Goal: Check status: Check status

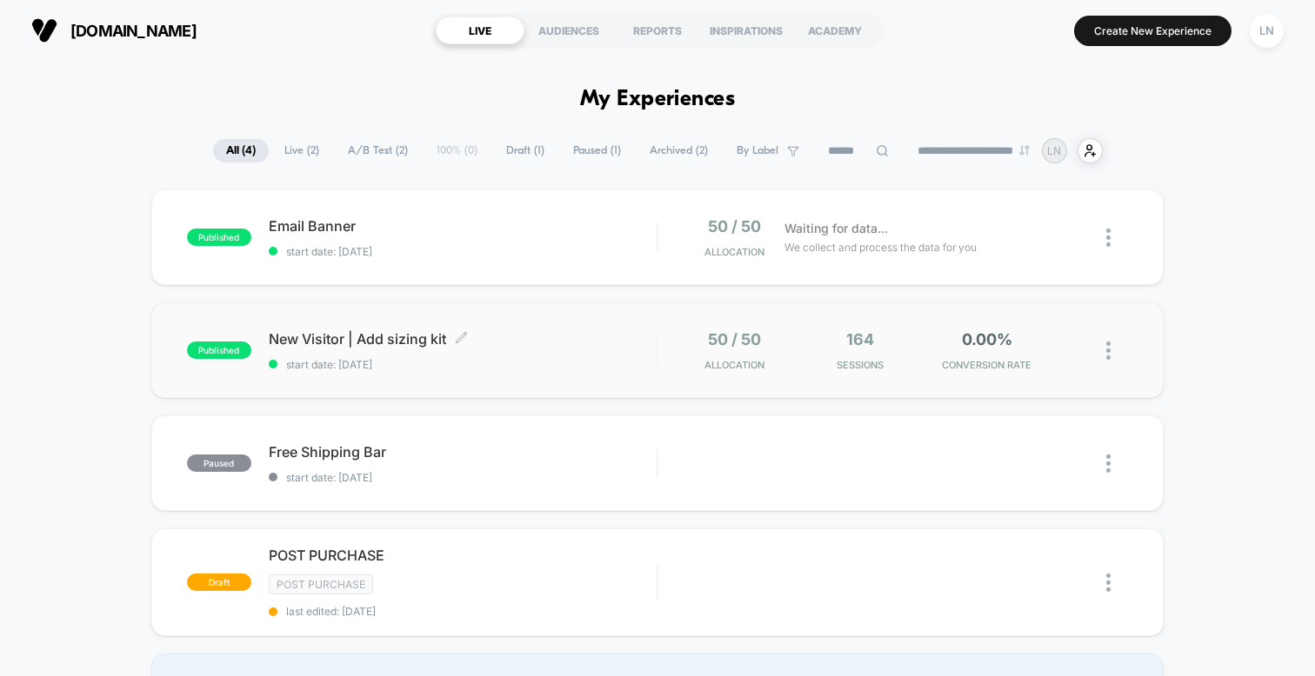
click at [454, 363] on span "start date: [DATE]" at bounding box center [463, 364] width 388 height 13
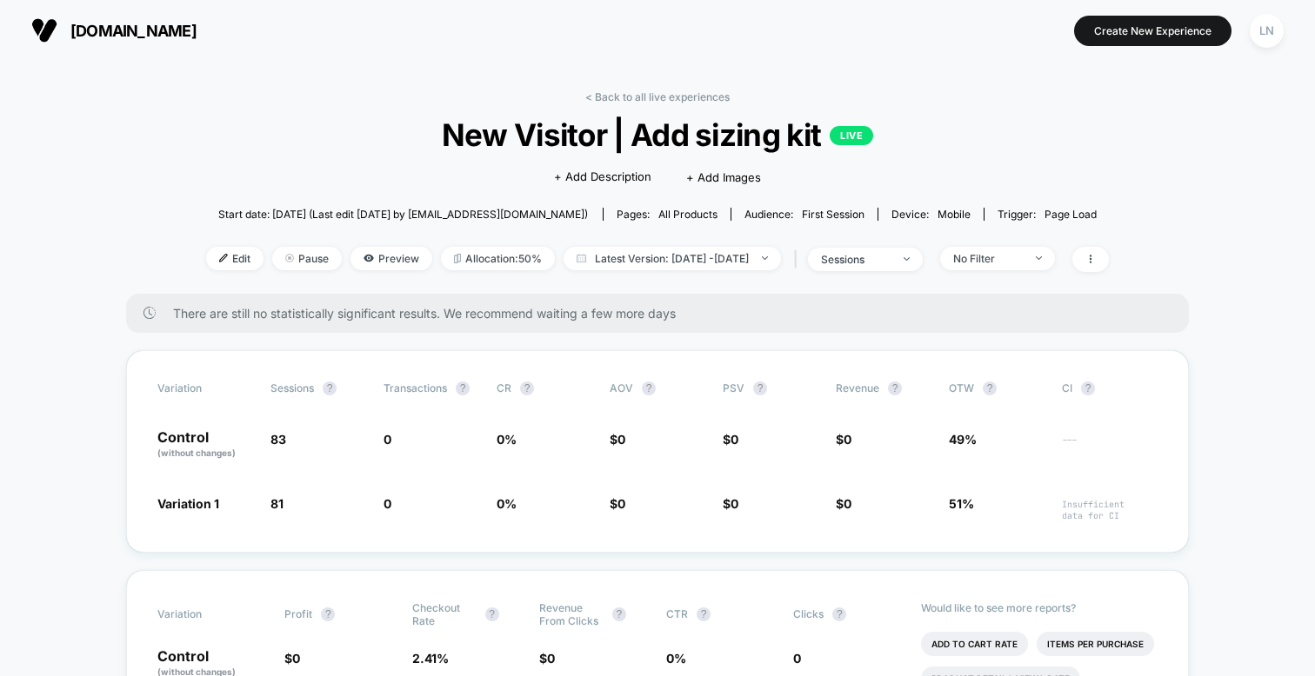
click at [630, 107] on div "< Back to all live experiences New Visitor | Add sizing kit LIVE Click to edit …" at bounding box center [657, 191] width 903 height 203
click at [633, 99] on link "< Back to all live experiences" at bounding box center [657, 96] width 144 height 13
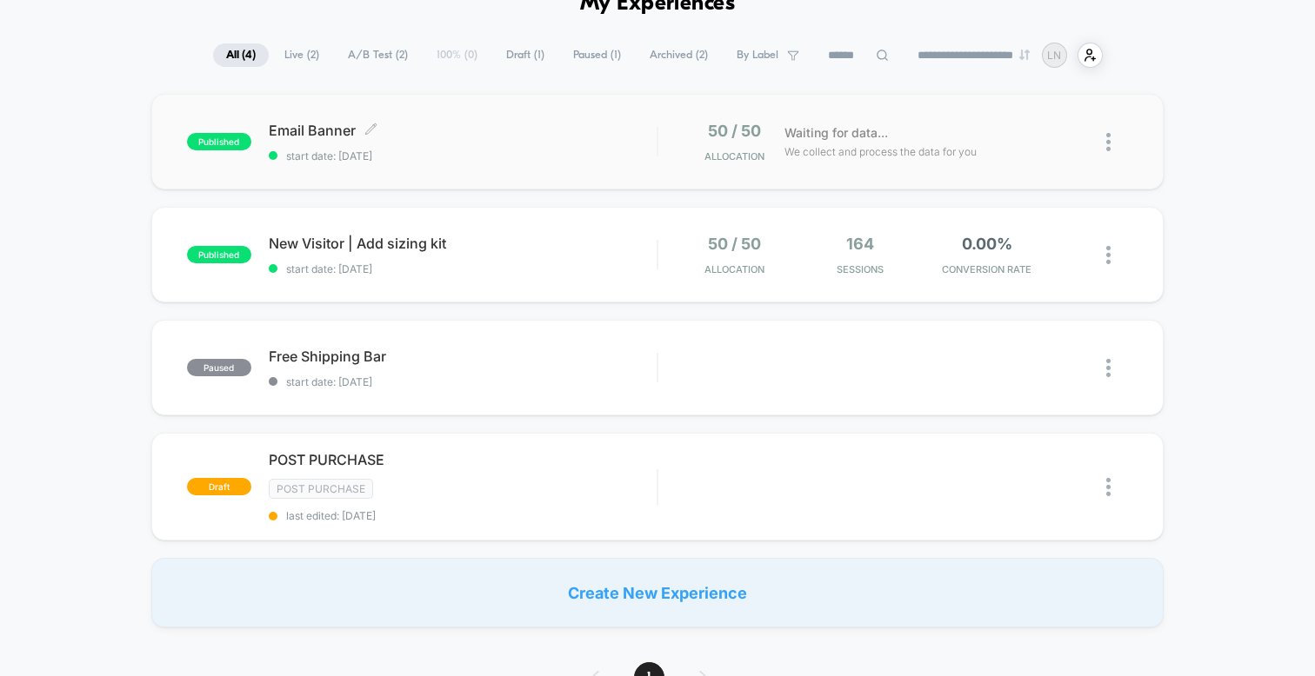
click at [333, 136] on span "Email Banner Click to edit experience details" at bounding box center [463, 130] width 388 height 17
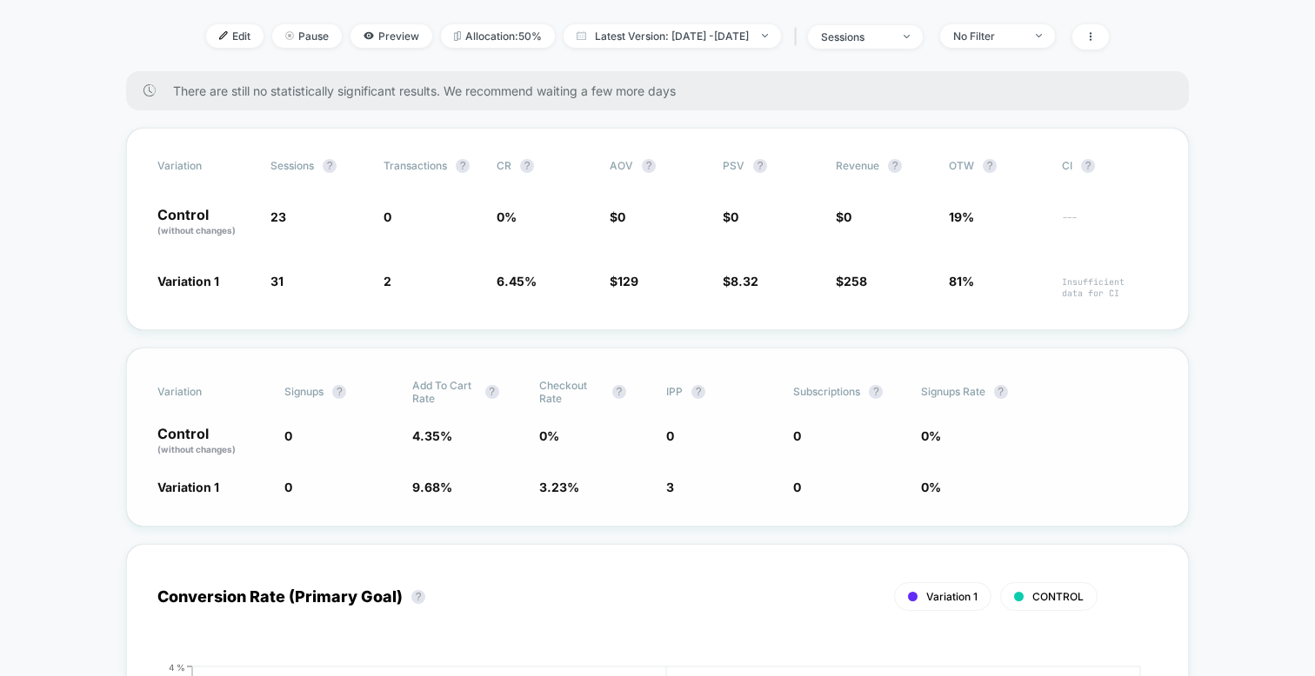
scroll to position [499, 0]
